Goal: Navigation & Orientation: Find specific page/section

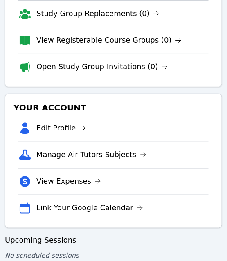
scroll to position [183, 0]
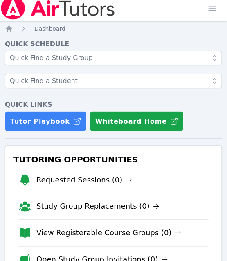
scroll to position [4, 0]
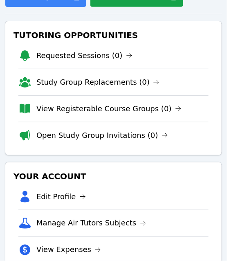
scroll to position [131, 0]
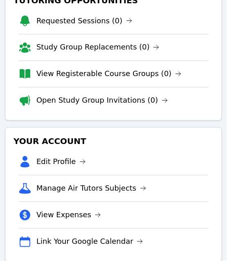
scroll to position [167, 0]
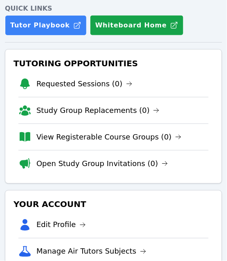
scroll to position [111, 0]
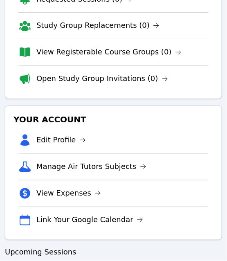
scroll to position [186, 0]
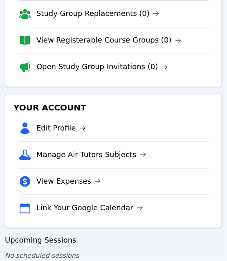
scroll to position [210, 0]
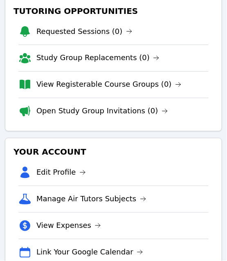
scroll to position [164, 0]
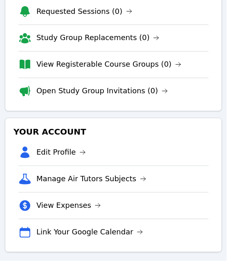
scroll to position [174, 0]
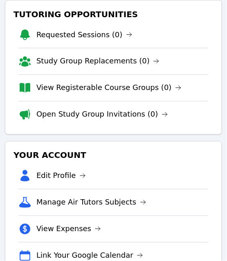
scroll to position [152, 0]
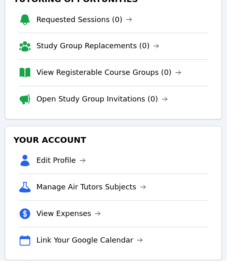
scroll to position [166, 0]
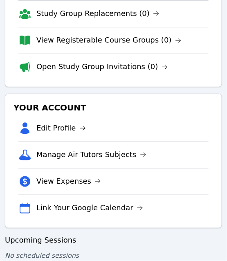
scroll to position [213, 0]
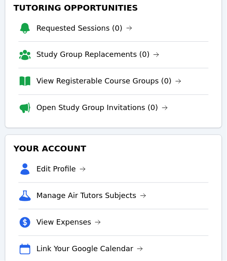
scroll to position [158, 0]
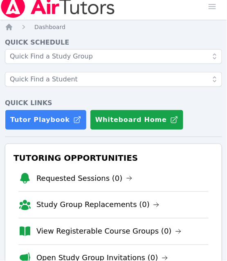
scroll to position [10, 0]
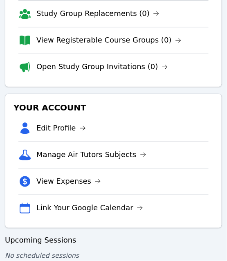
scroll to position [308, 0]
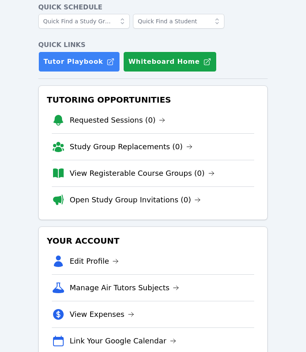
scroll to position [49, 0]
